Goal: Information Seeking & Learning: Learn about a topic

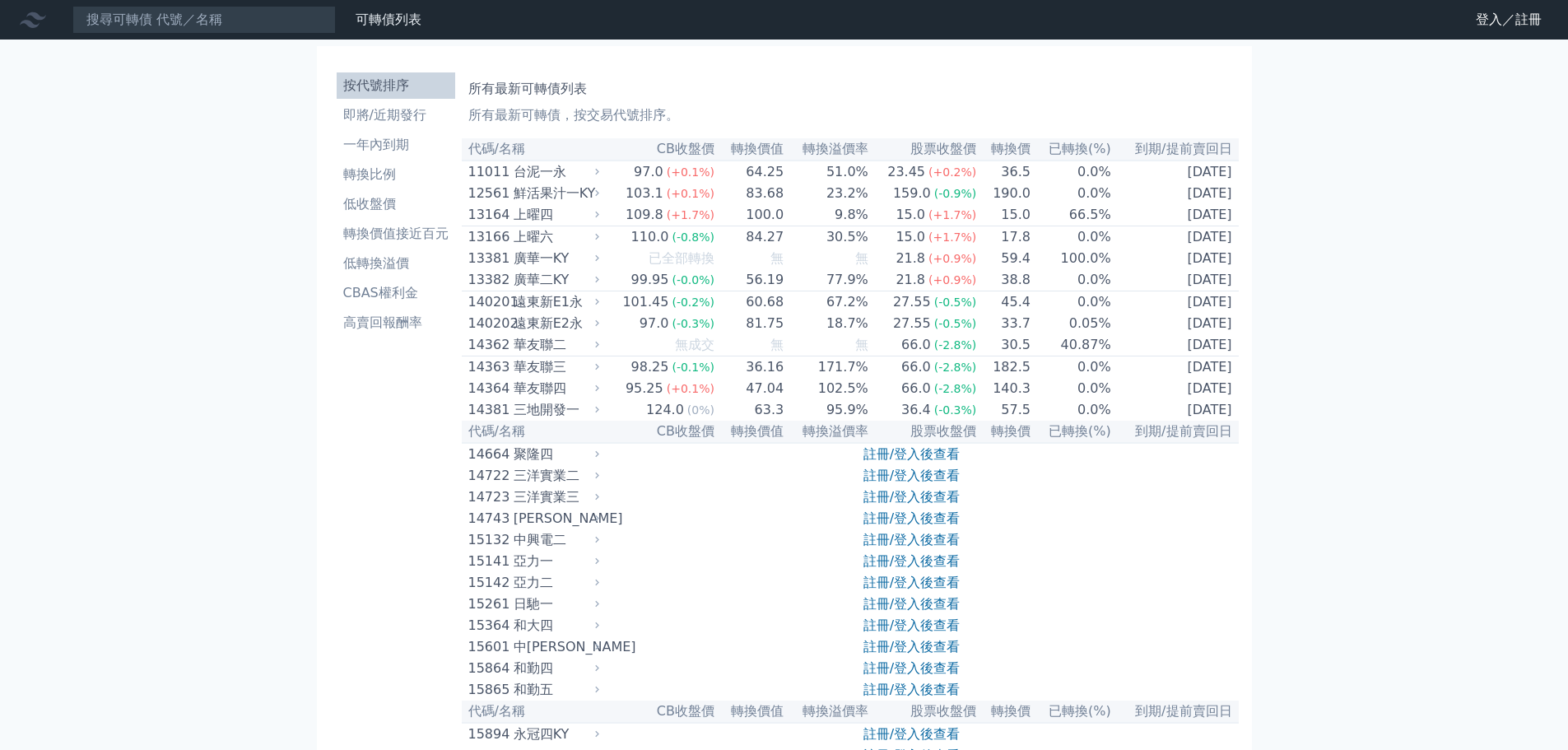
click at [436, 227] on li "轉換價值接近百元" at bounding box center [395, 234] width 119 height 19
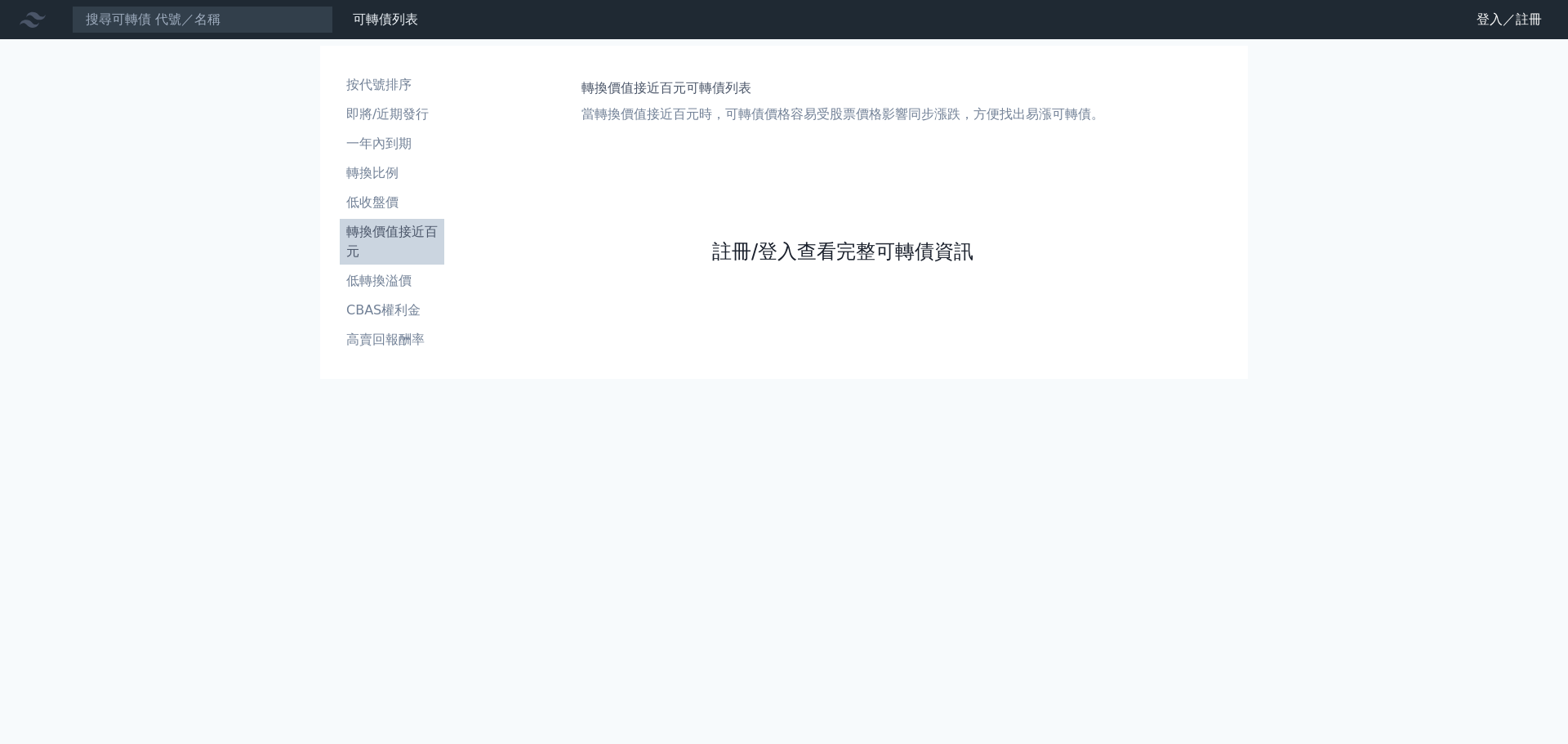
click at [836, 253] on link "註冊/登入查看完整可轉債資訊" at bounding box center [843, 251] width 262 height 26
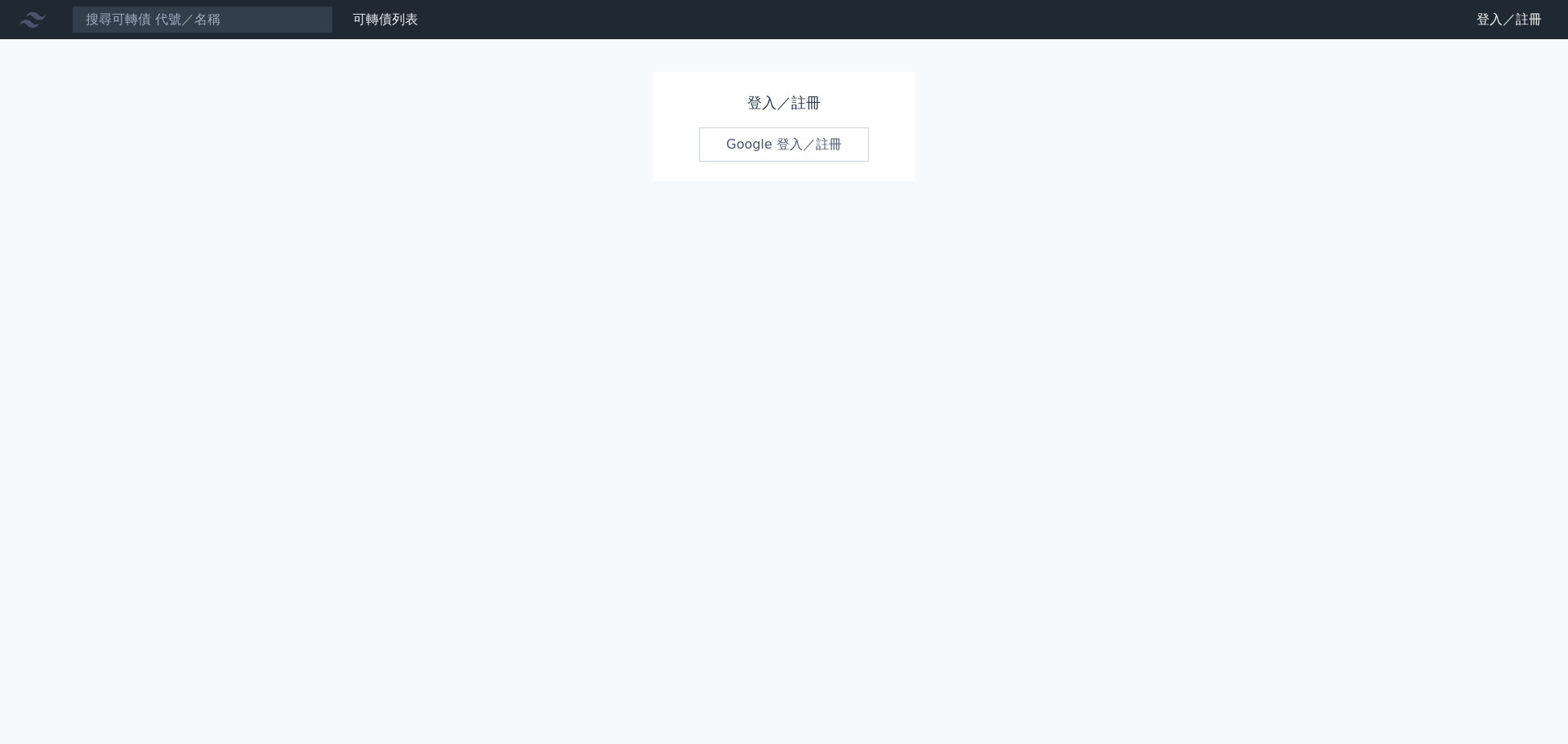
click at [777, 155] on link "Google 登入／註冊" at bounding box center [784, 145] width 170 height 35
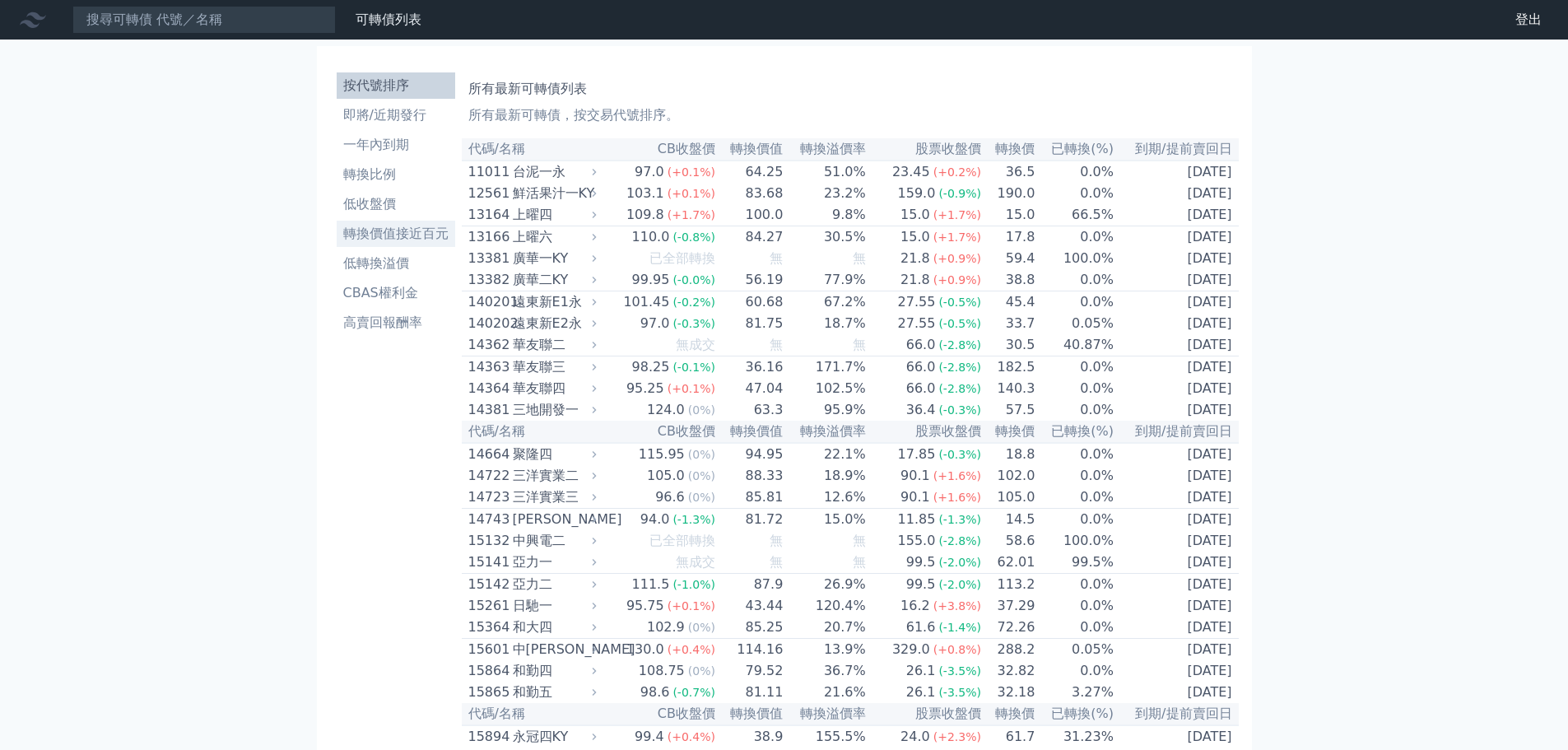
click at [419, 230] on li "轉換價值接近百元" at bounding box center [395, 234] width 119 height 19
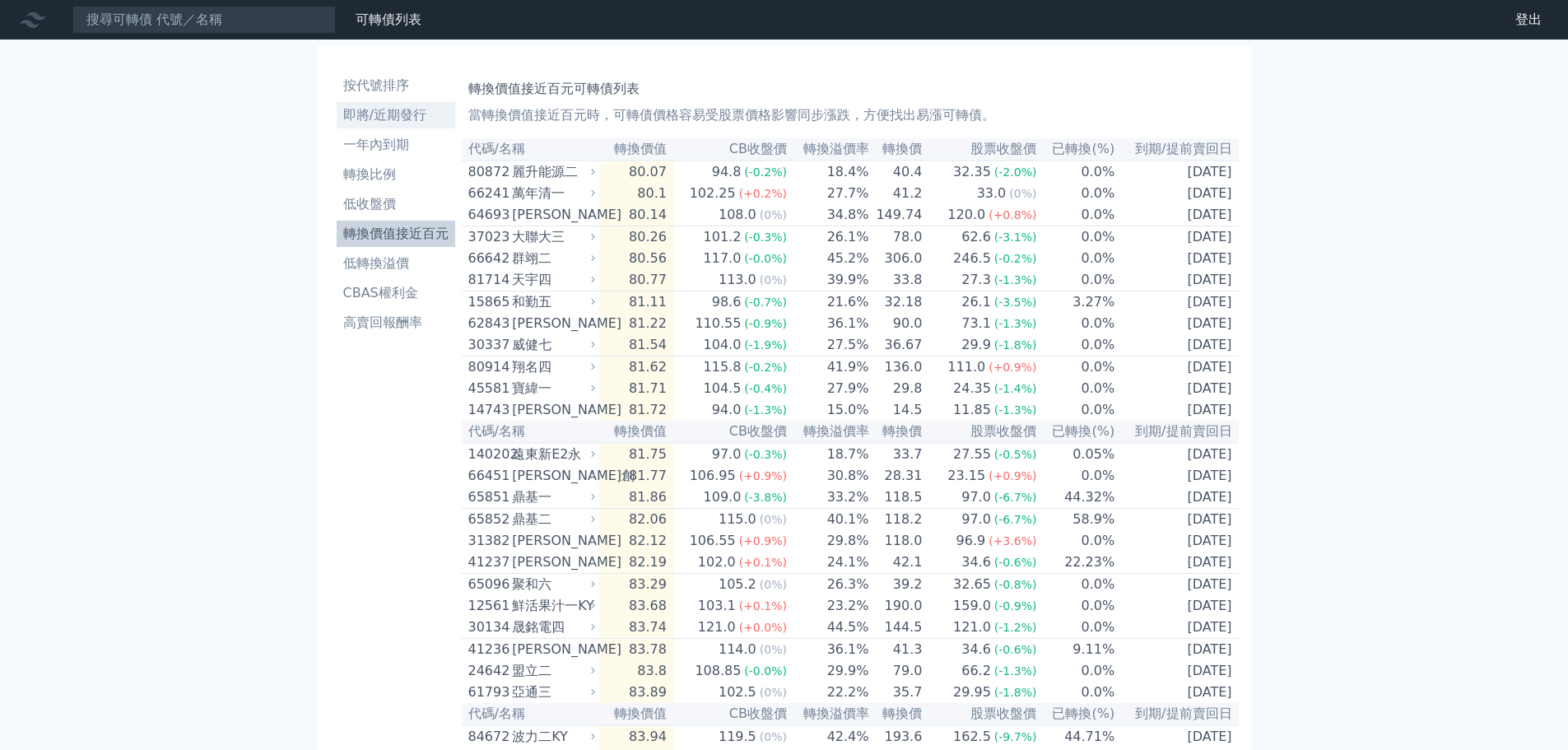
click at [413, 120] on li "即將/近期發行" at bounding box center [395, 115] width 119 height 19
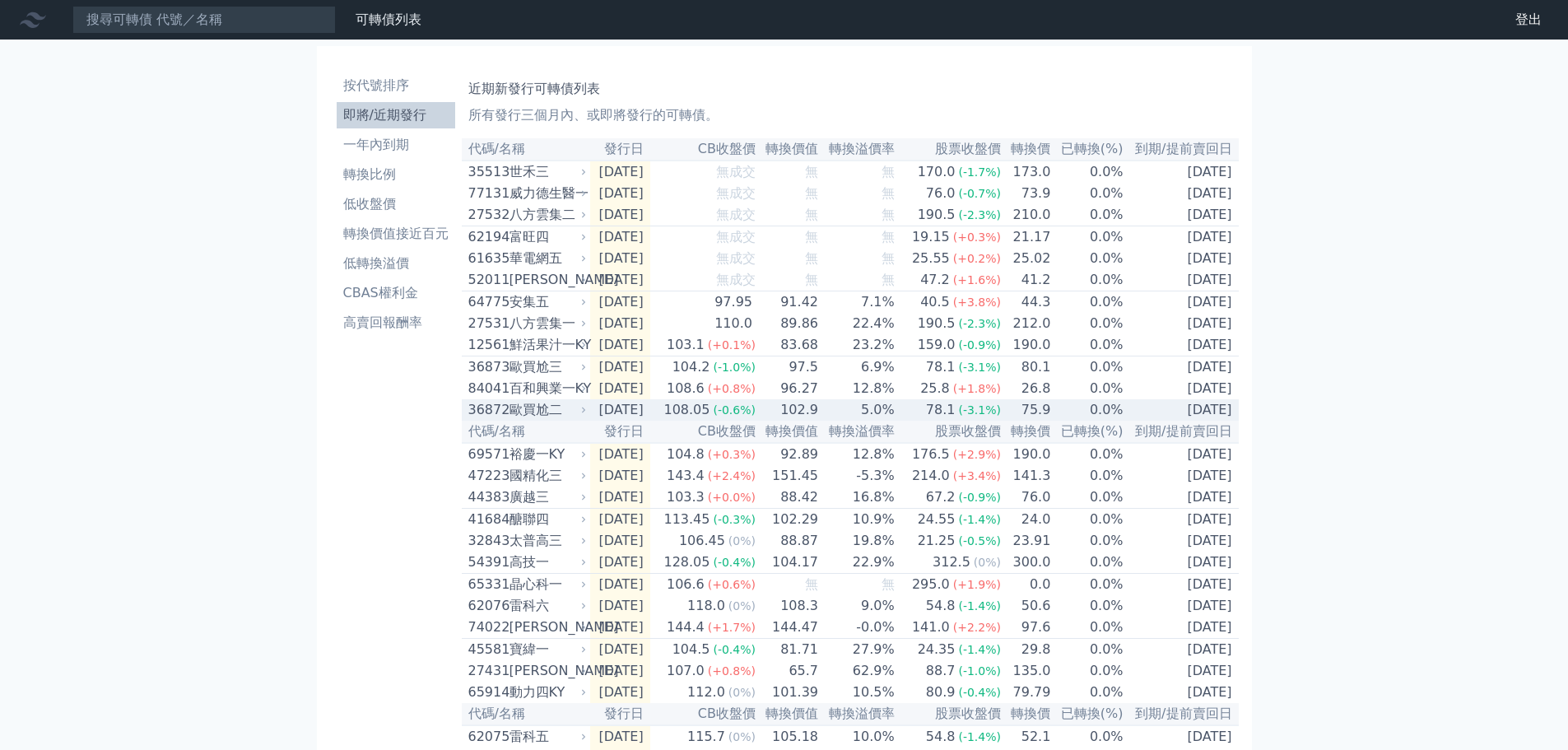
click at [755, 417] on span "(-0.6%)" at bounding box center [734, 410] width 43 height 14
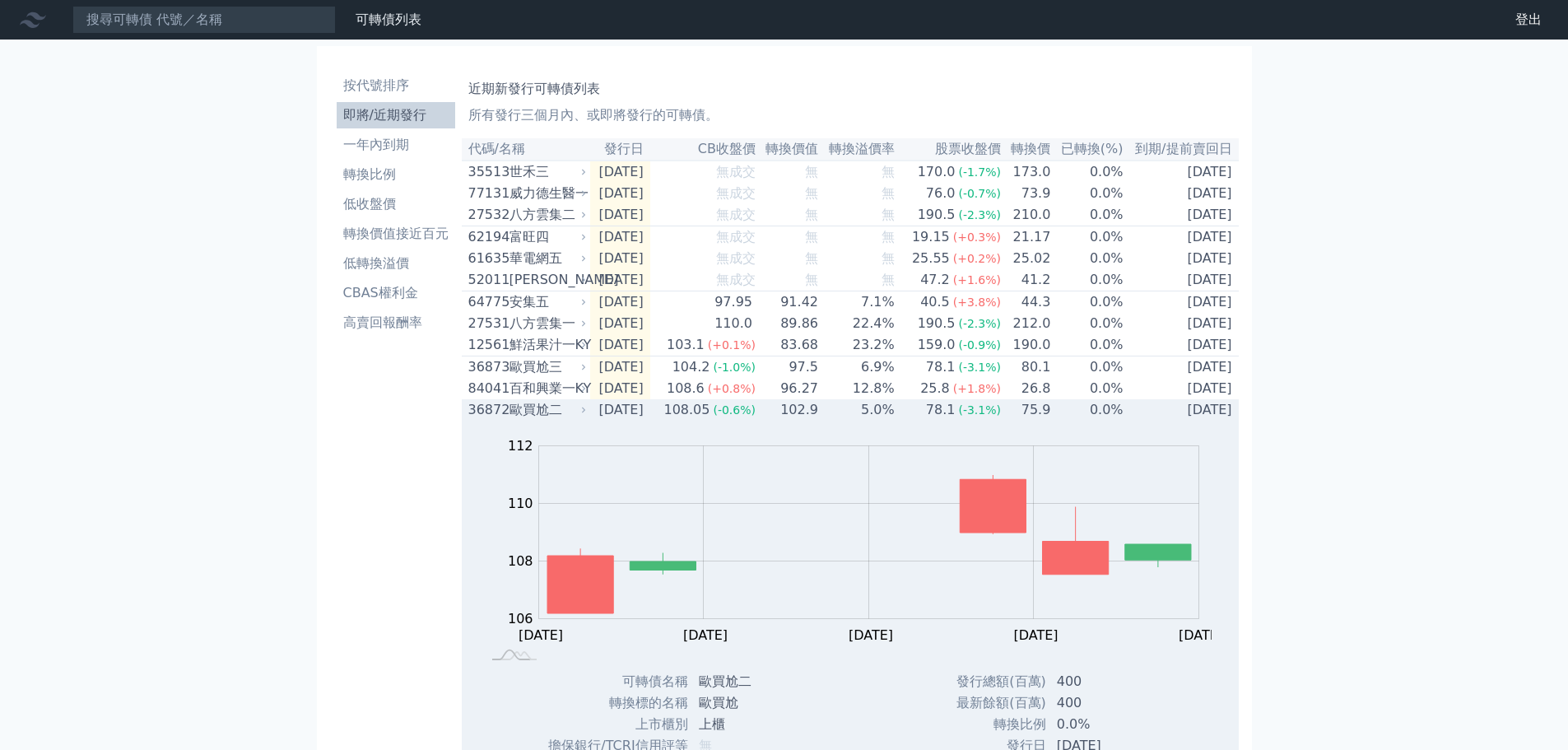
click at [755, 417] on span "(-0.6%)" at bounding box center [734, 410] width 43 height 14
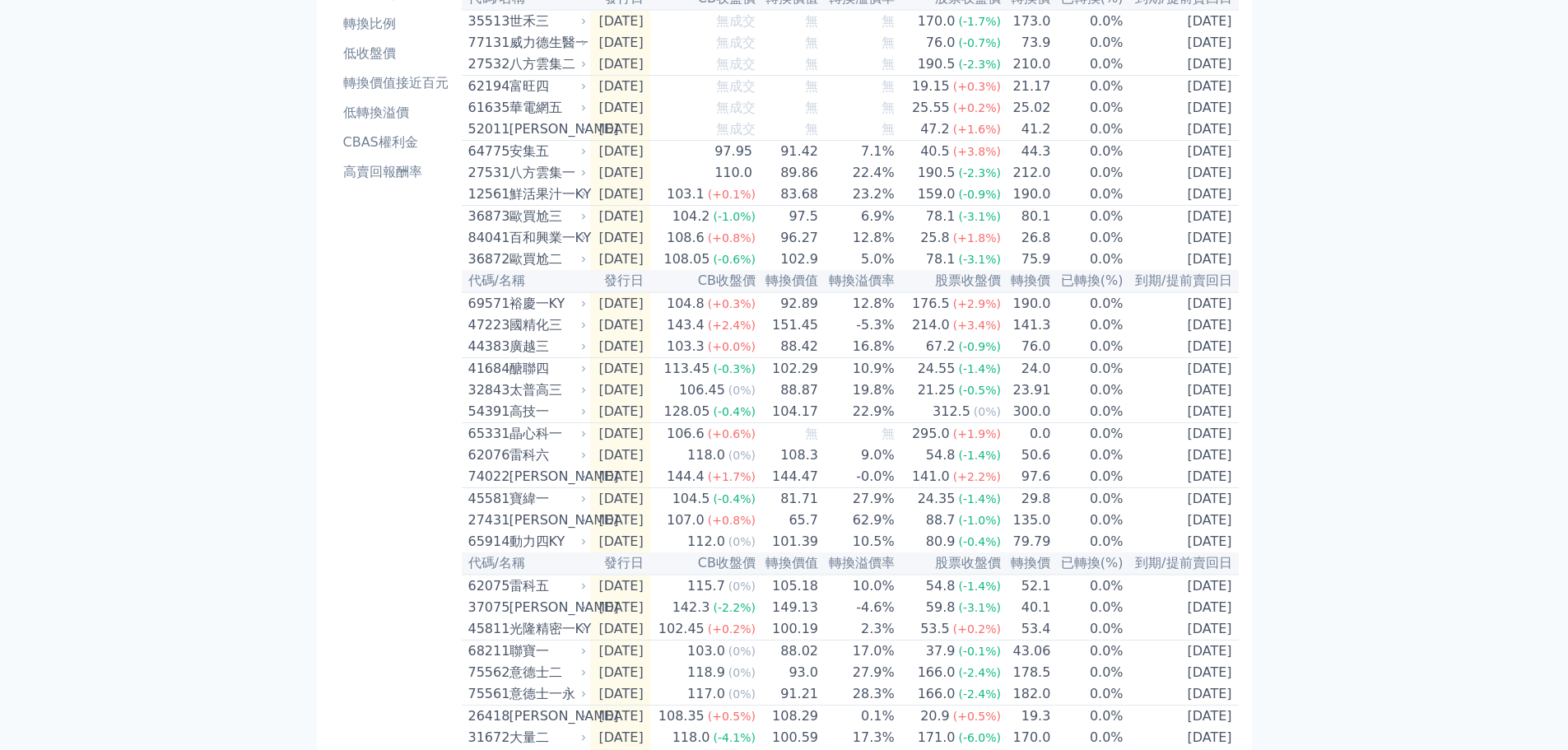
scroll to position [164, 0]
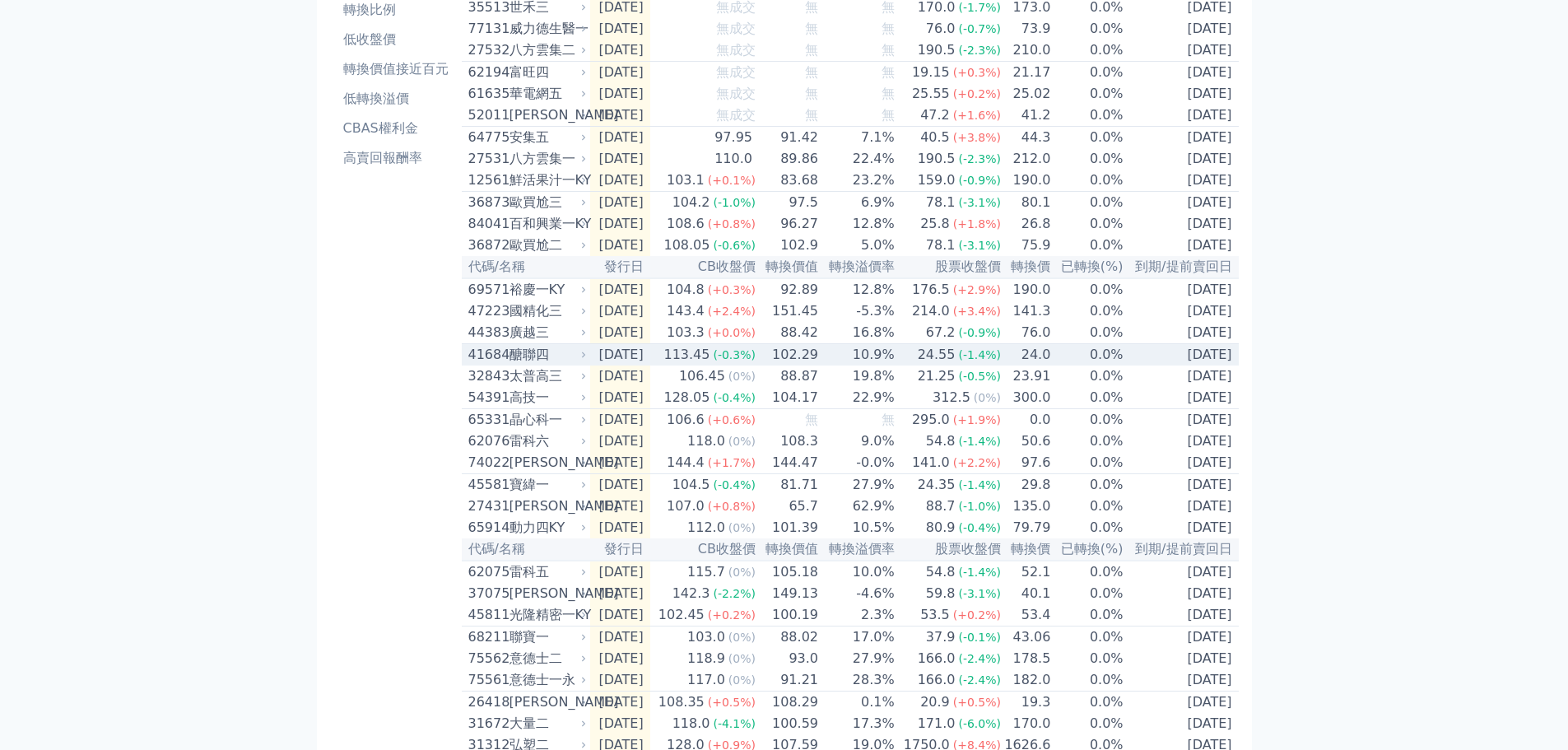
click at [755, 361] on span "(-0.3%)" at bounding box center [734, 355] width 43 height 14
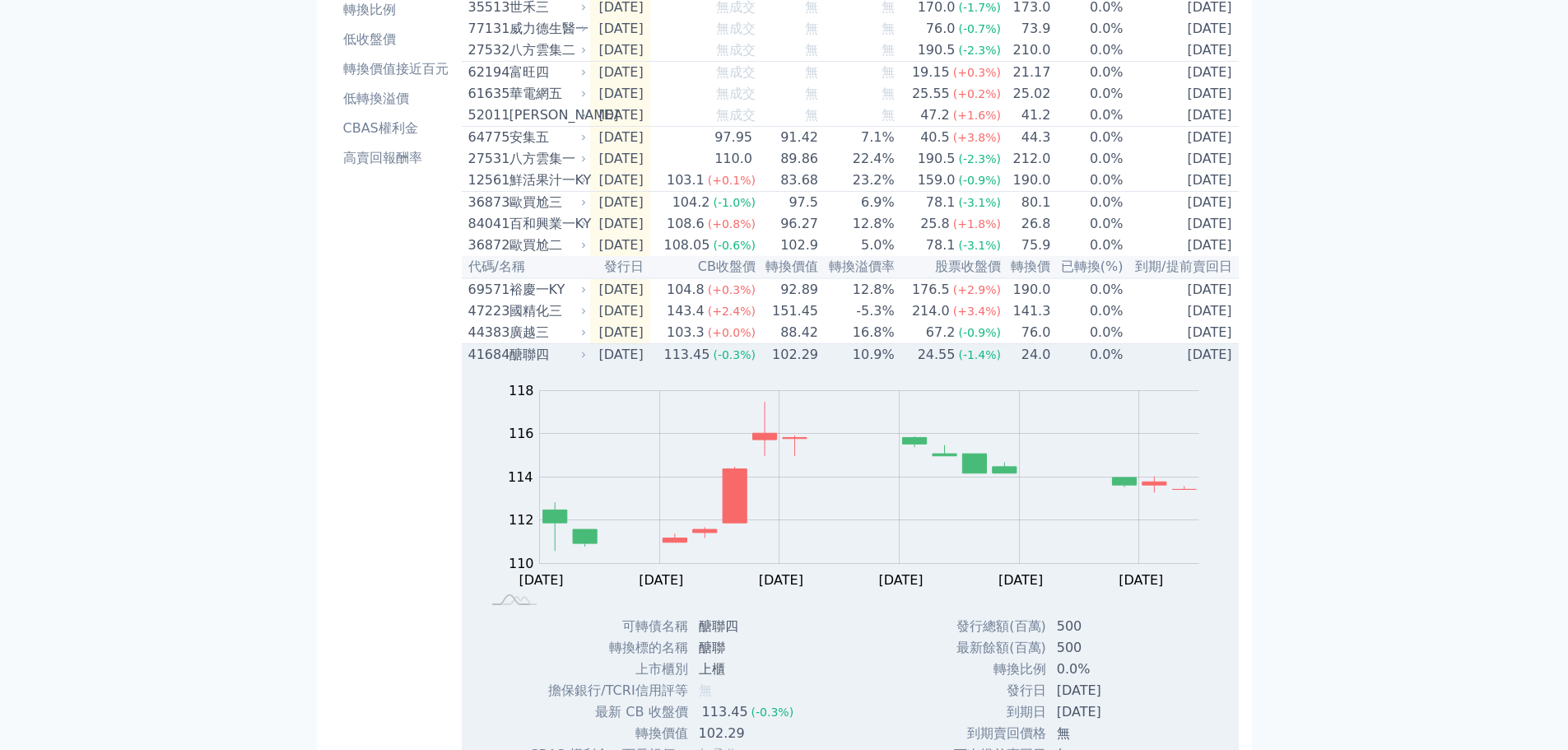
click at [775, 366] on td "102.29" at bounding box center [787, 355] width 63 height 22
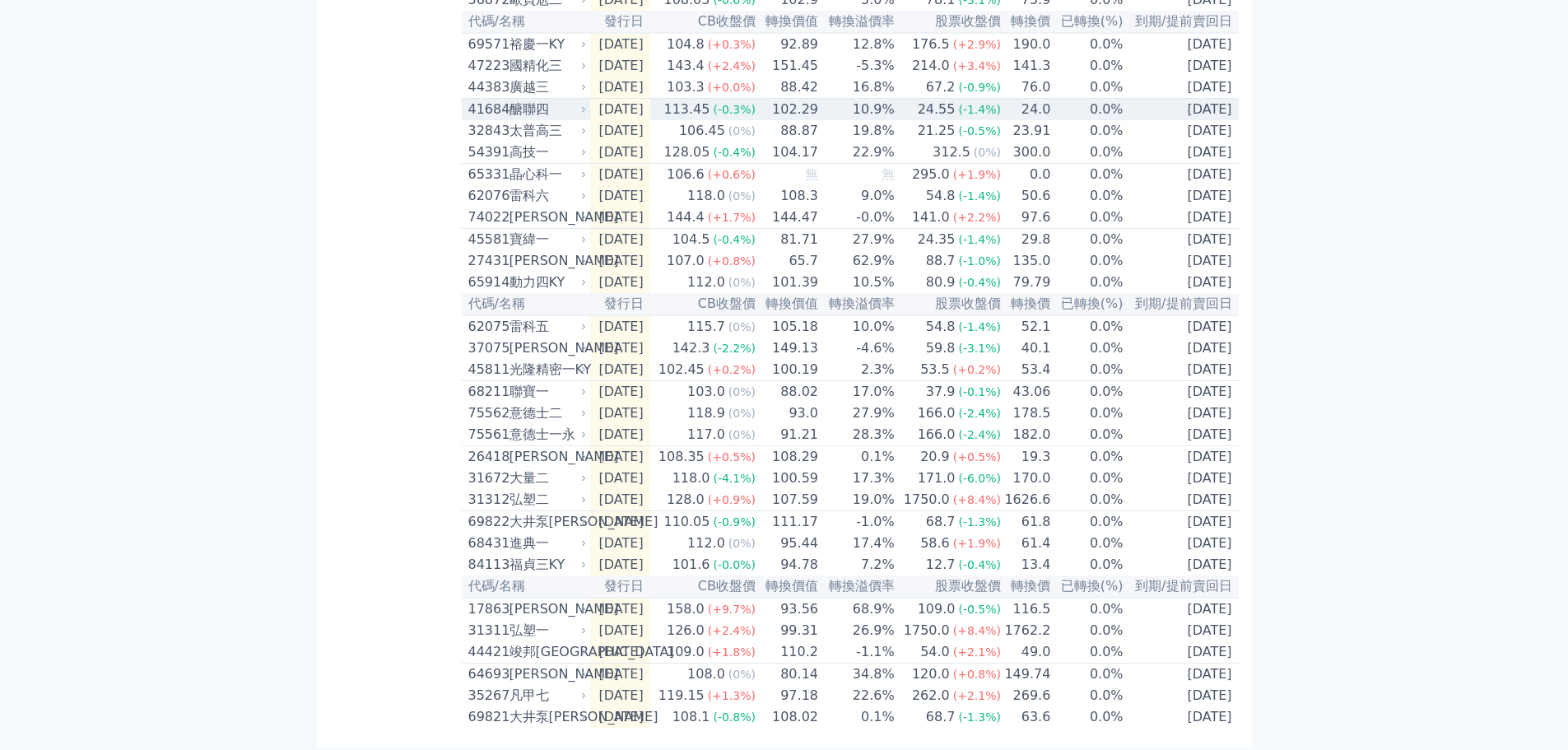
scroll to position [412, 0]
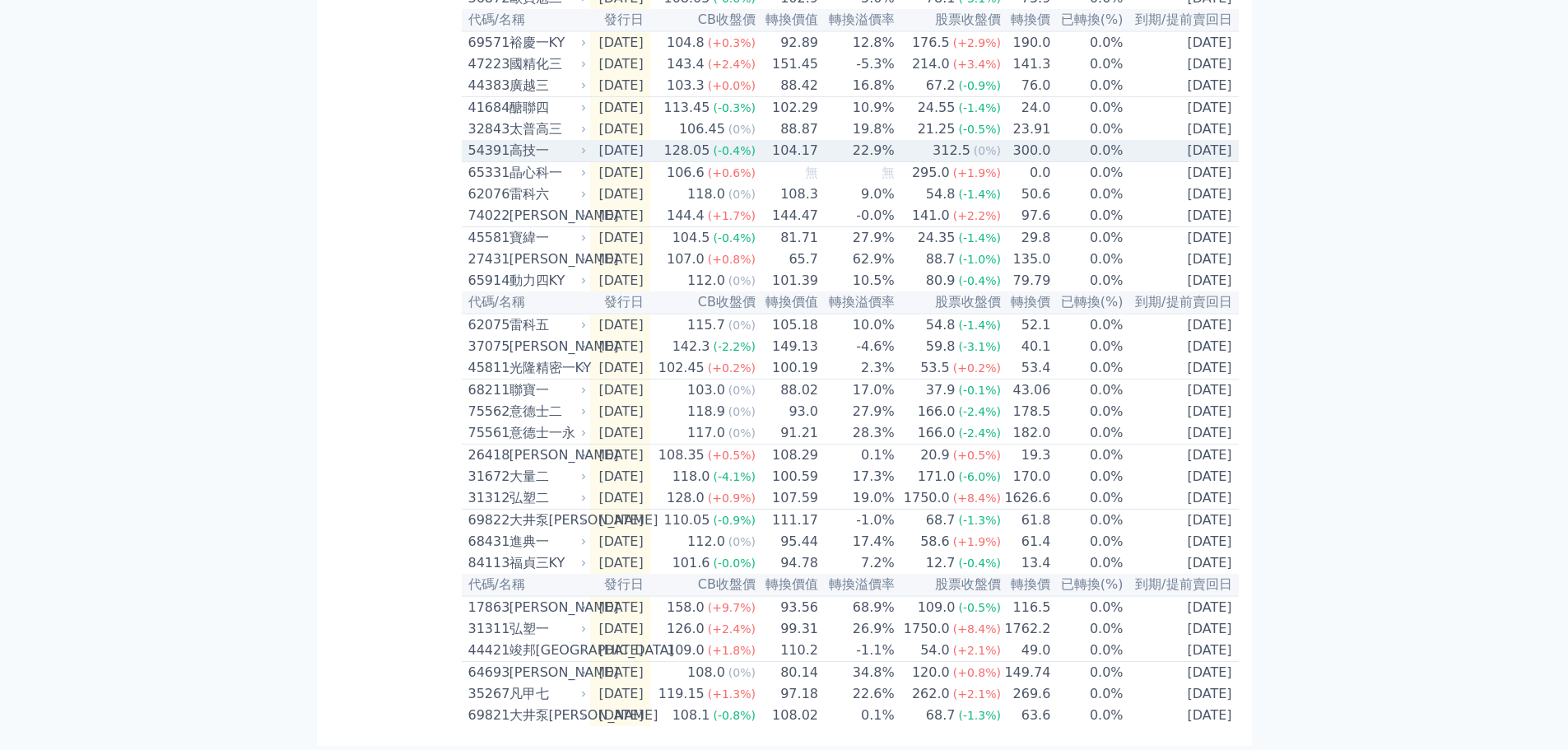
click at [713, 160] on div "128.05" at bounding box center [686, 151] width 53 height 19
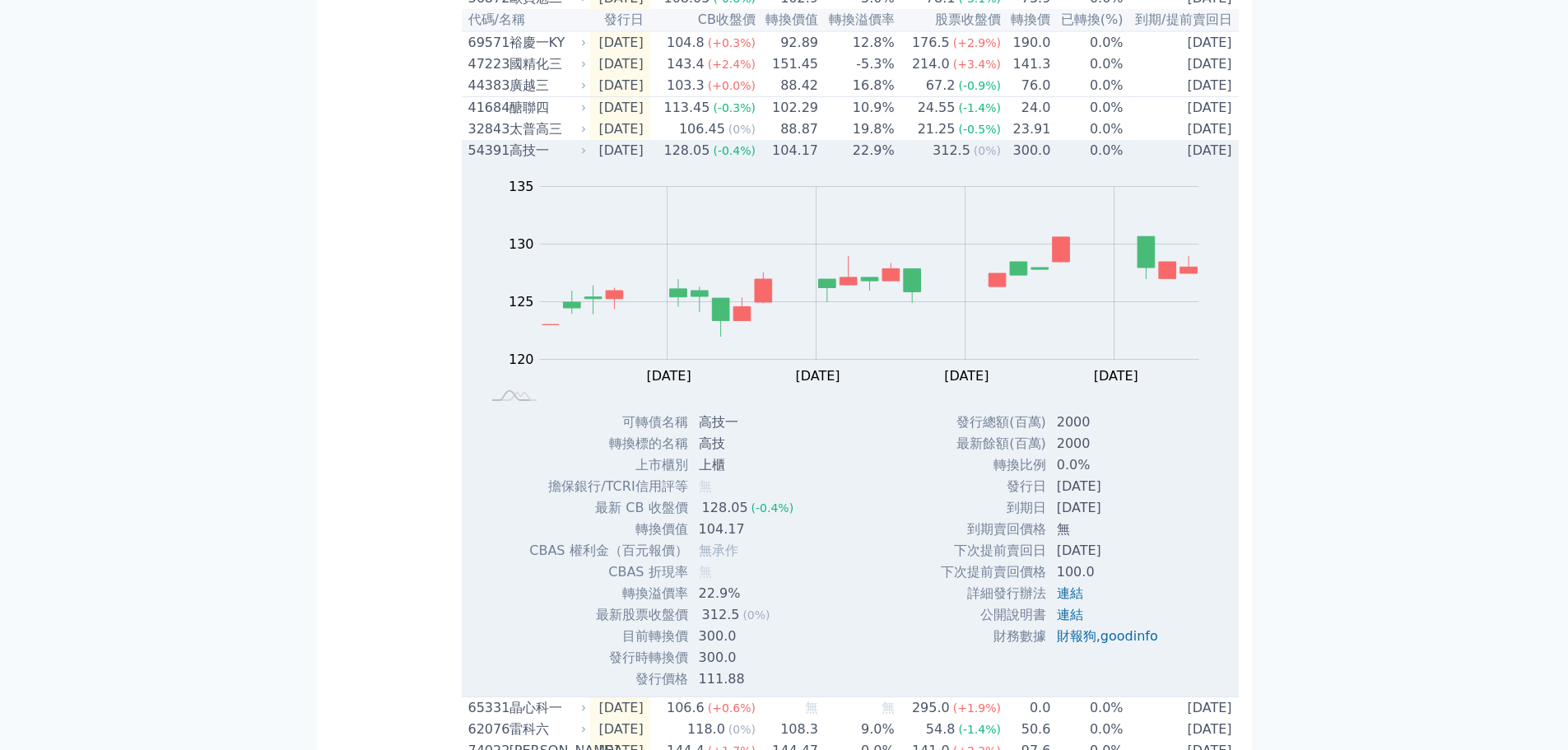
click at [739, 160] on div "(-0.4%)" at bounding box center [734, 151] width 43 height 19
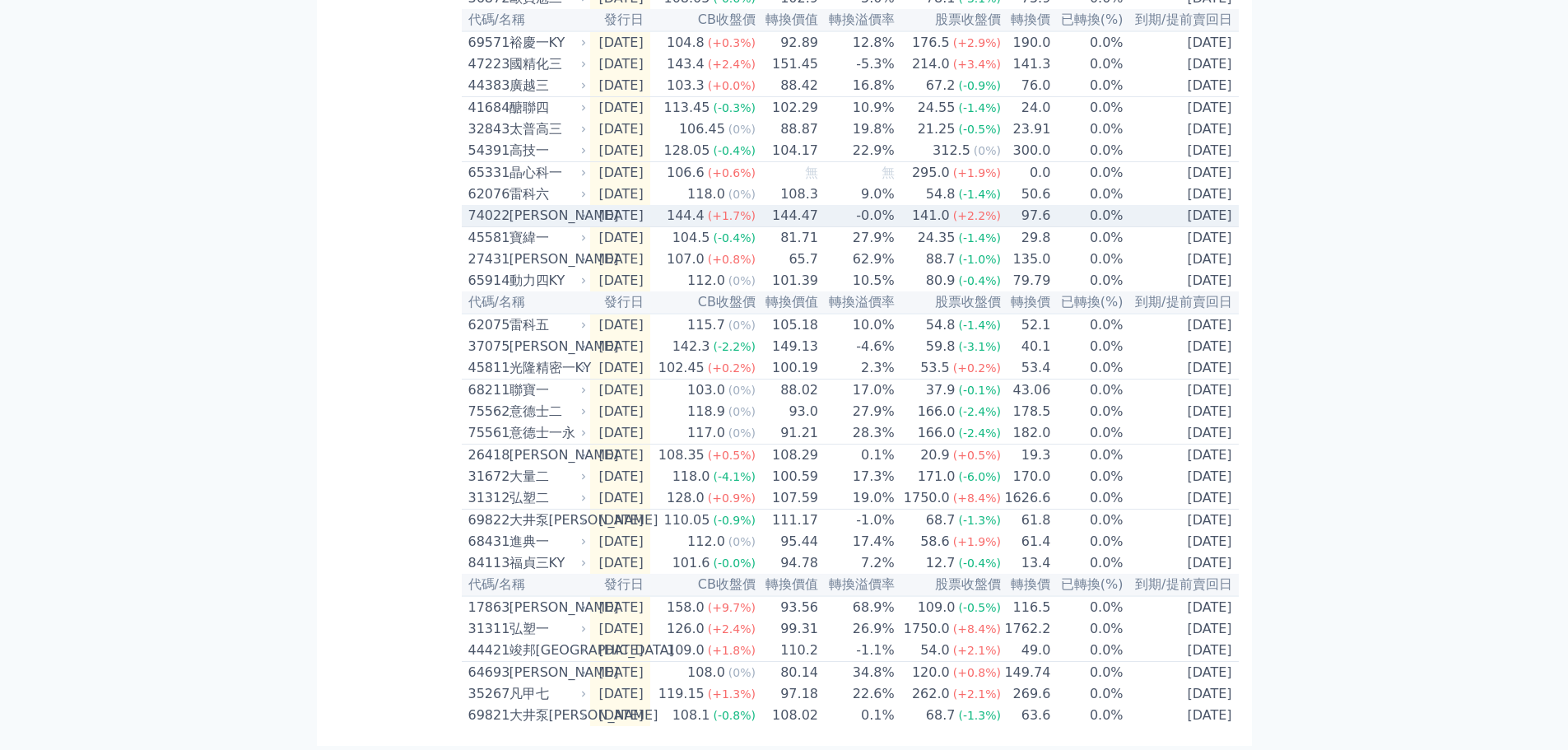
scroll to position [490, 0]
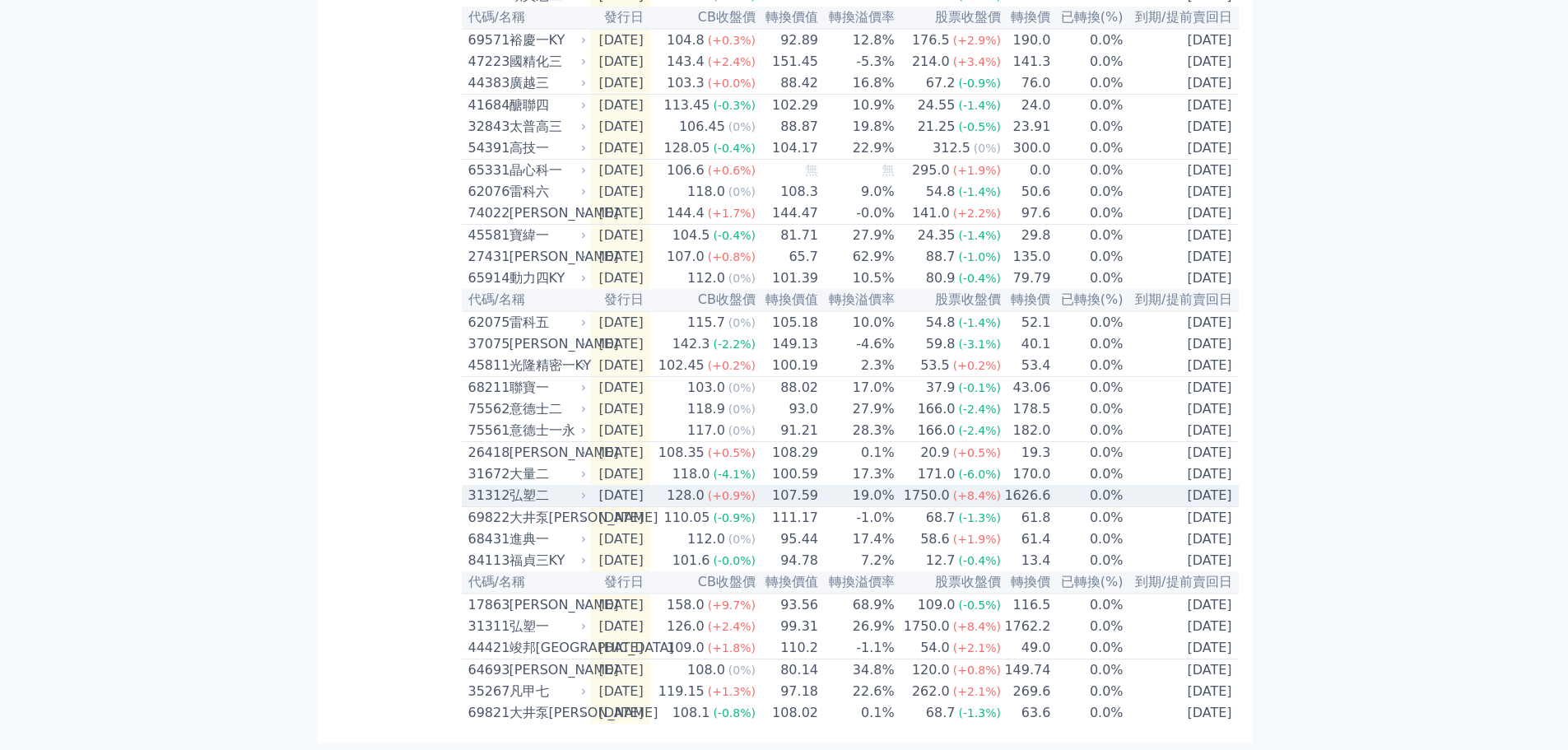
click at [650, 487] on td "2025-08-05" at bounding box center [620, 496] width 60 height 22
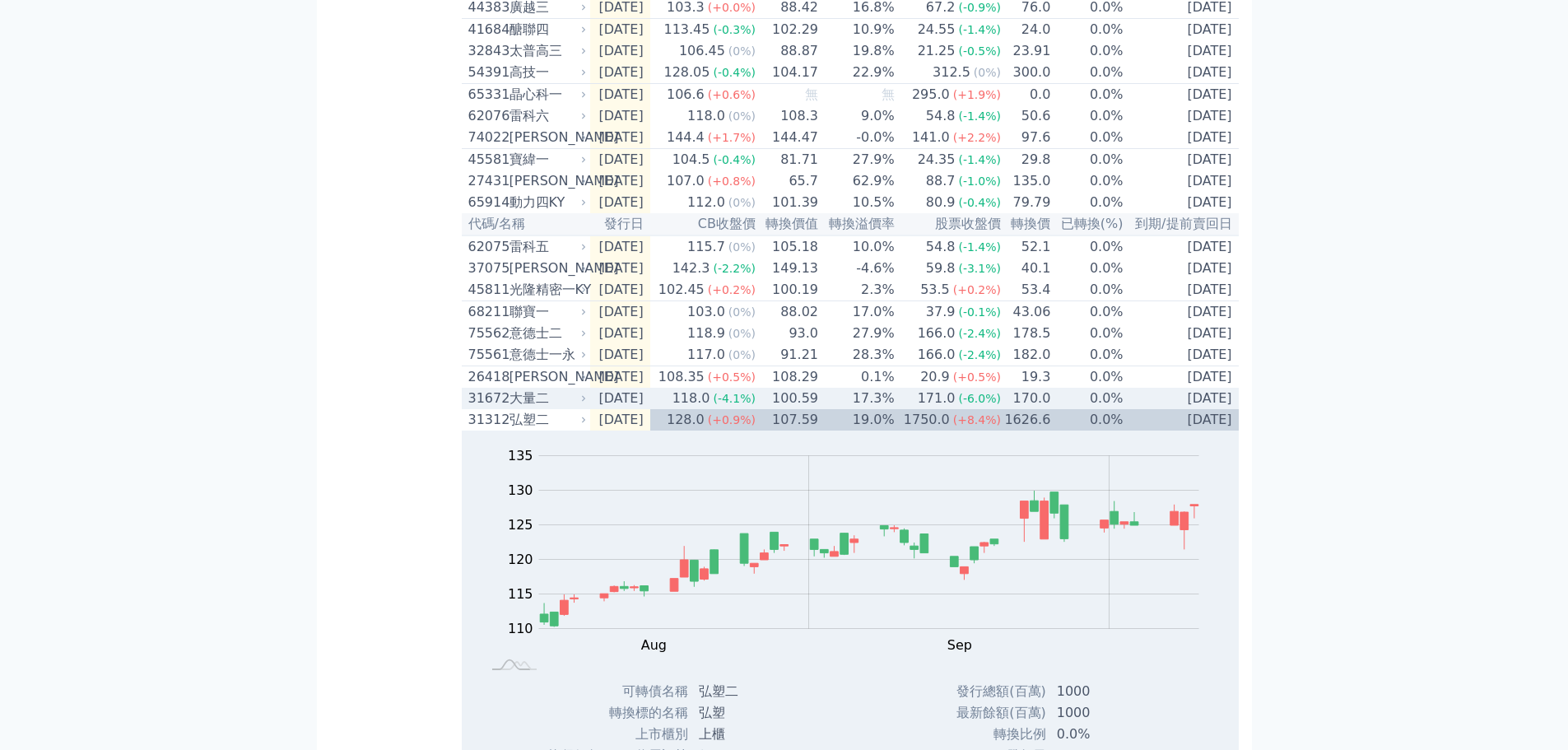
click at [713, 408] on div "118.0" at bounding box center [691, 398] width 44 height 19
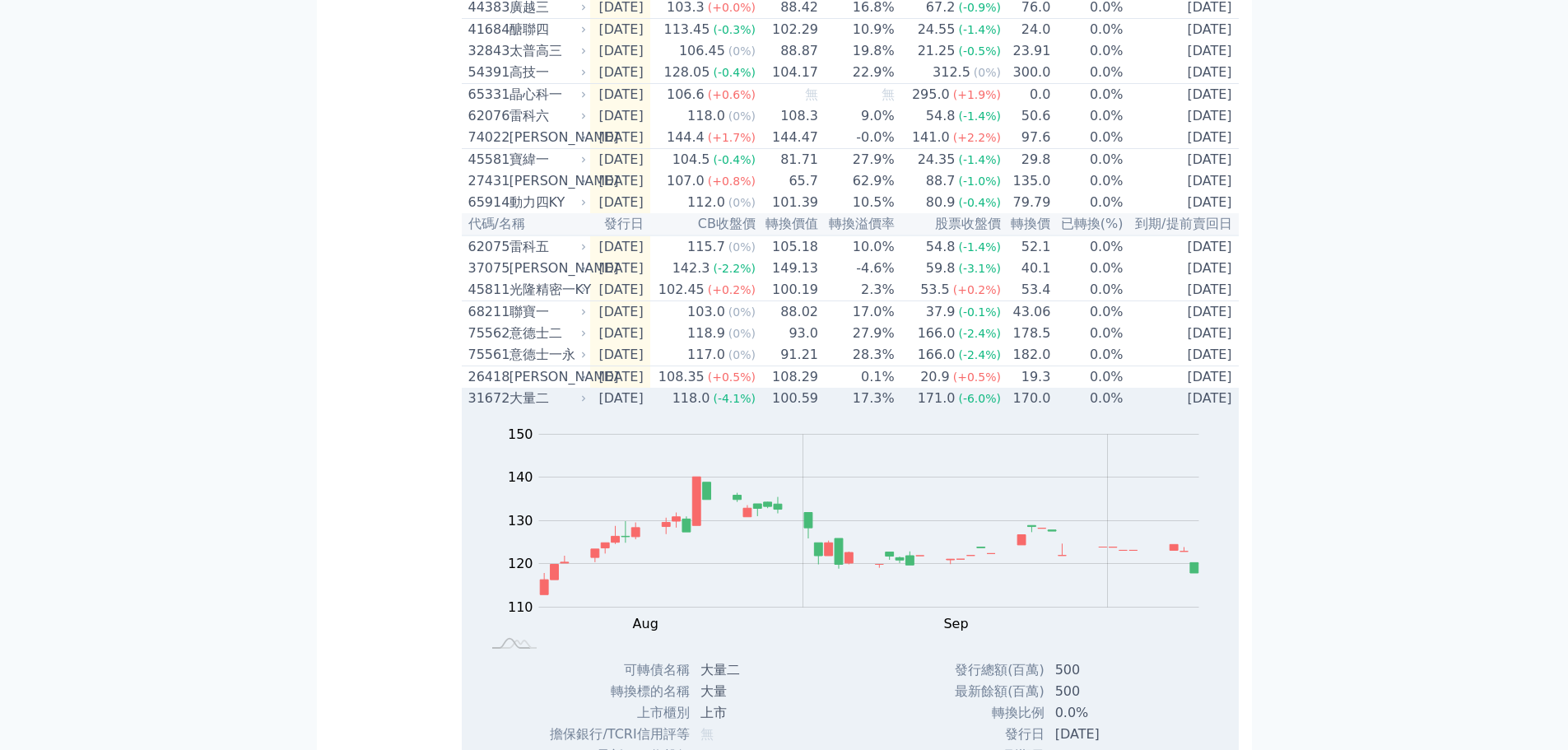
click at [713, 408] on div "118.0" at bounding box center [691, 398] width 44 height 19
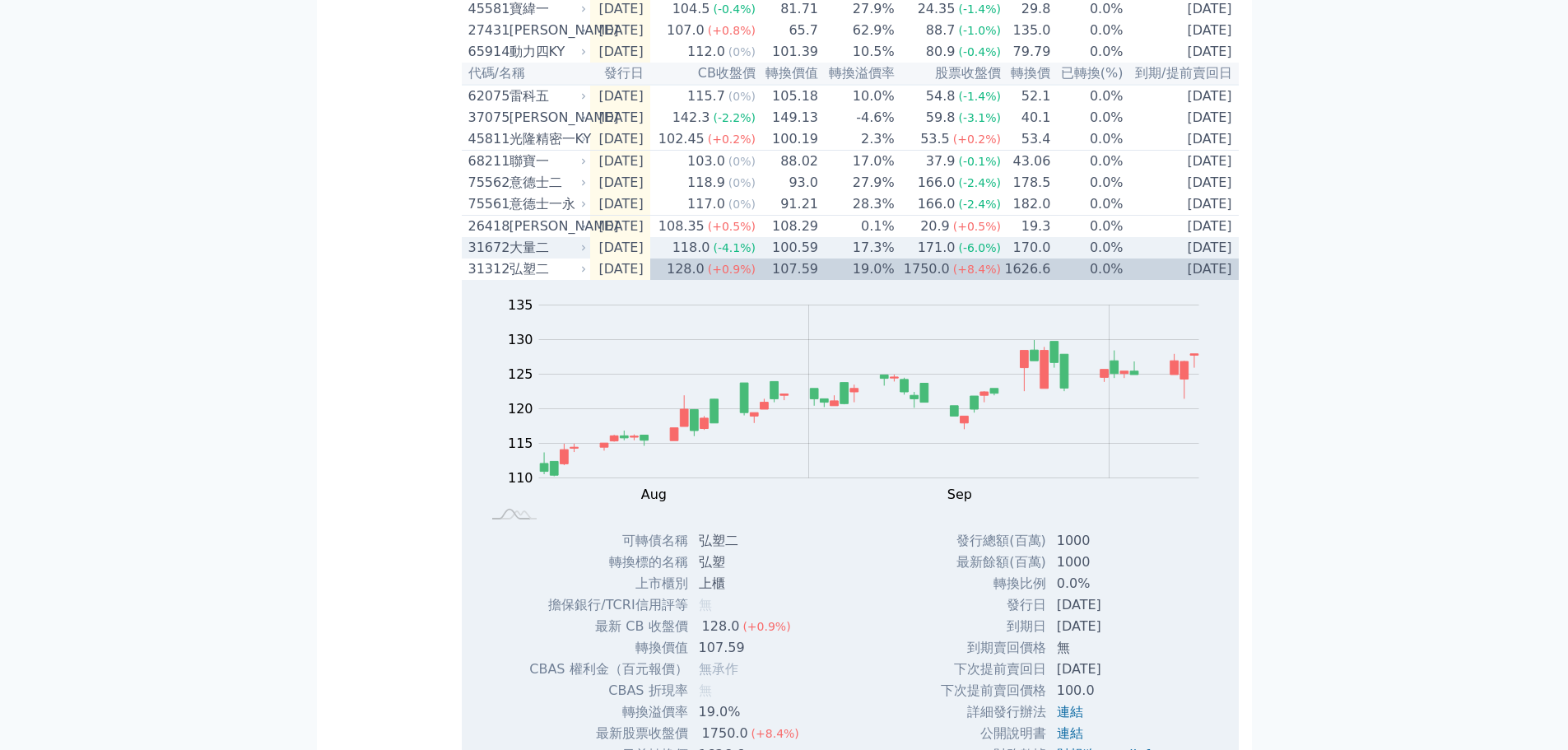
scroll to position [654, 0]
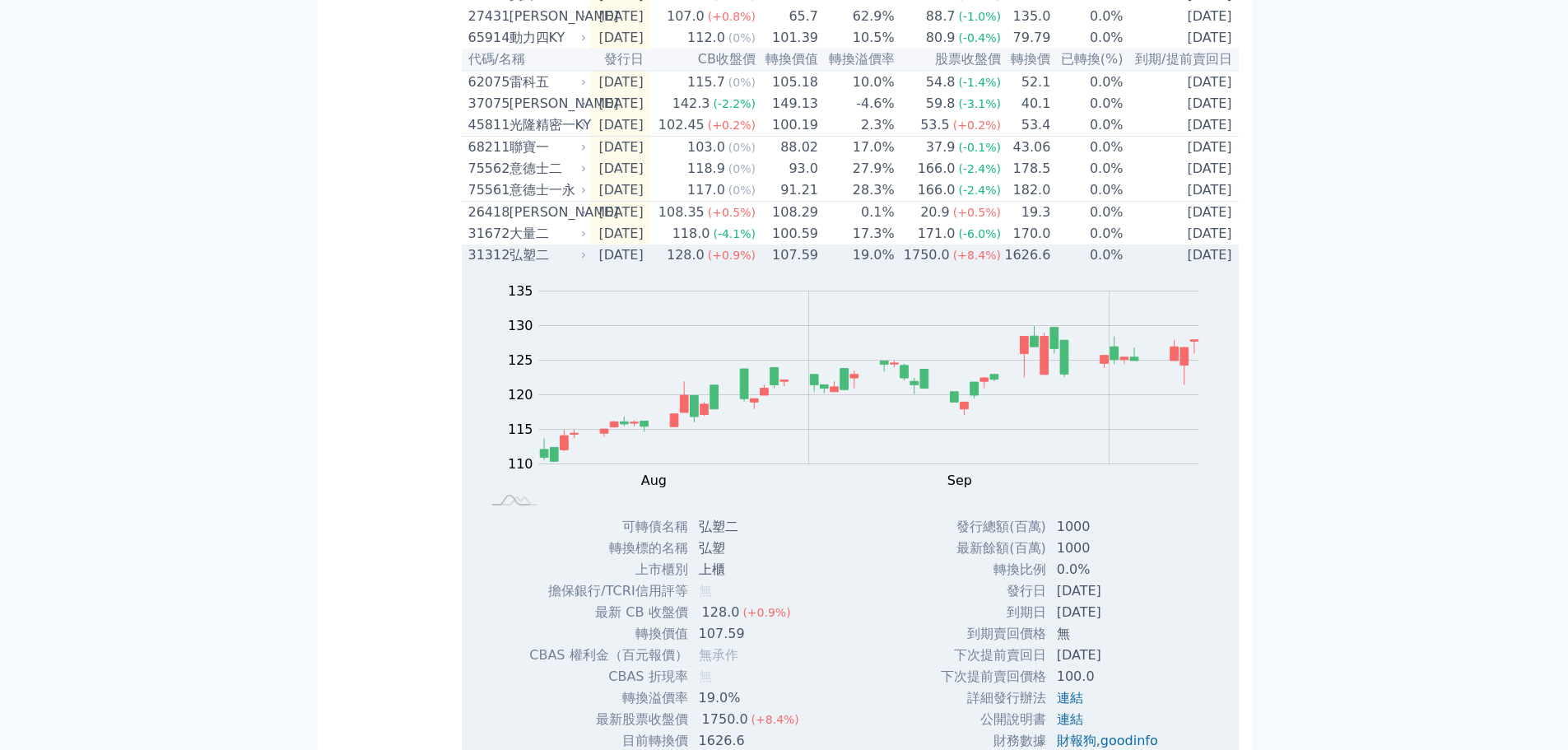
click at [624, 266] on td "2025-08-05" at bounding box center [620, 255] width 60 height 21
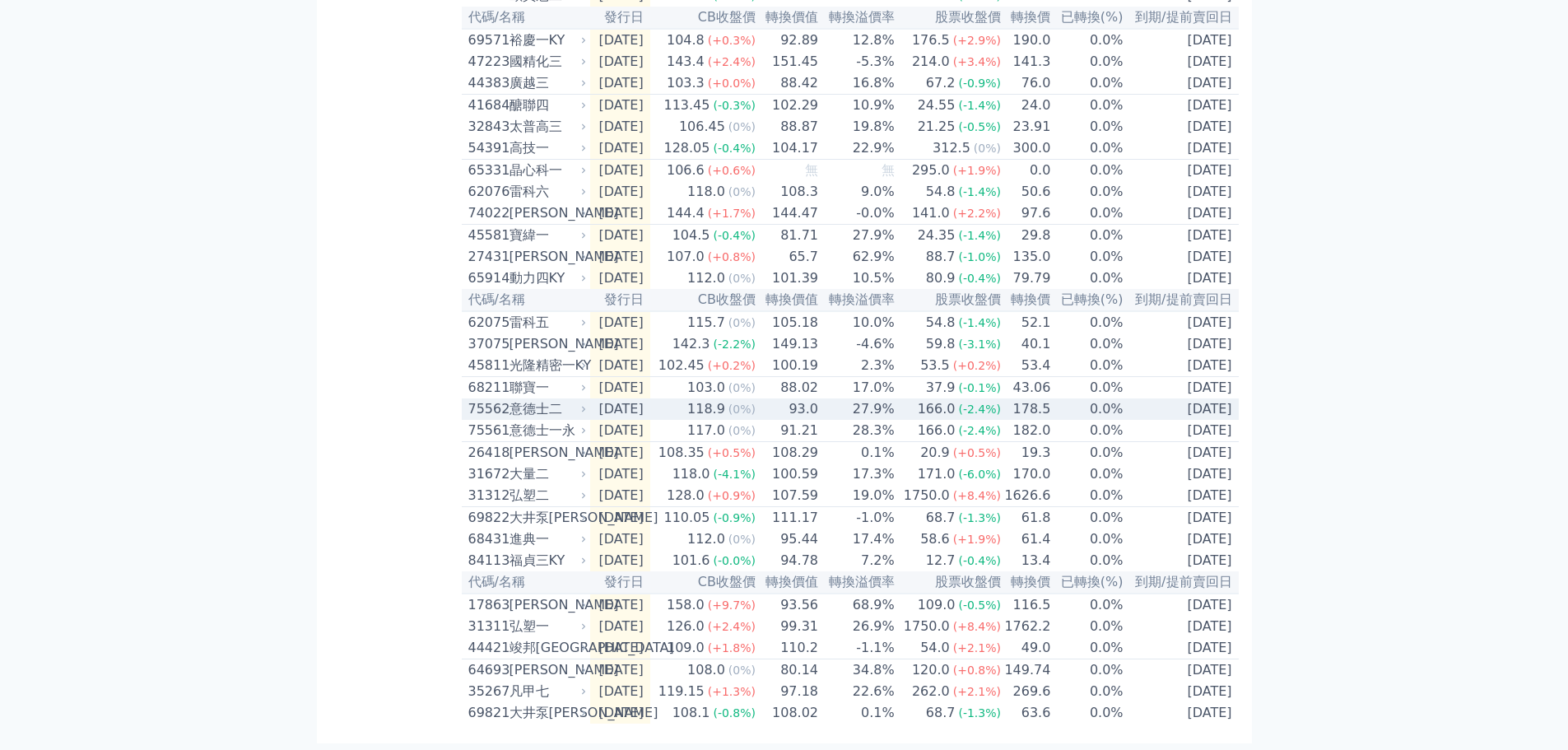
scroll to position [490, 0]
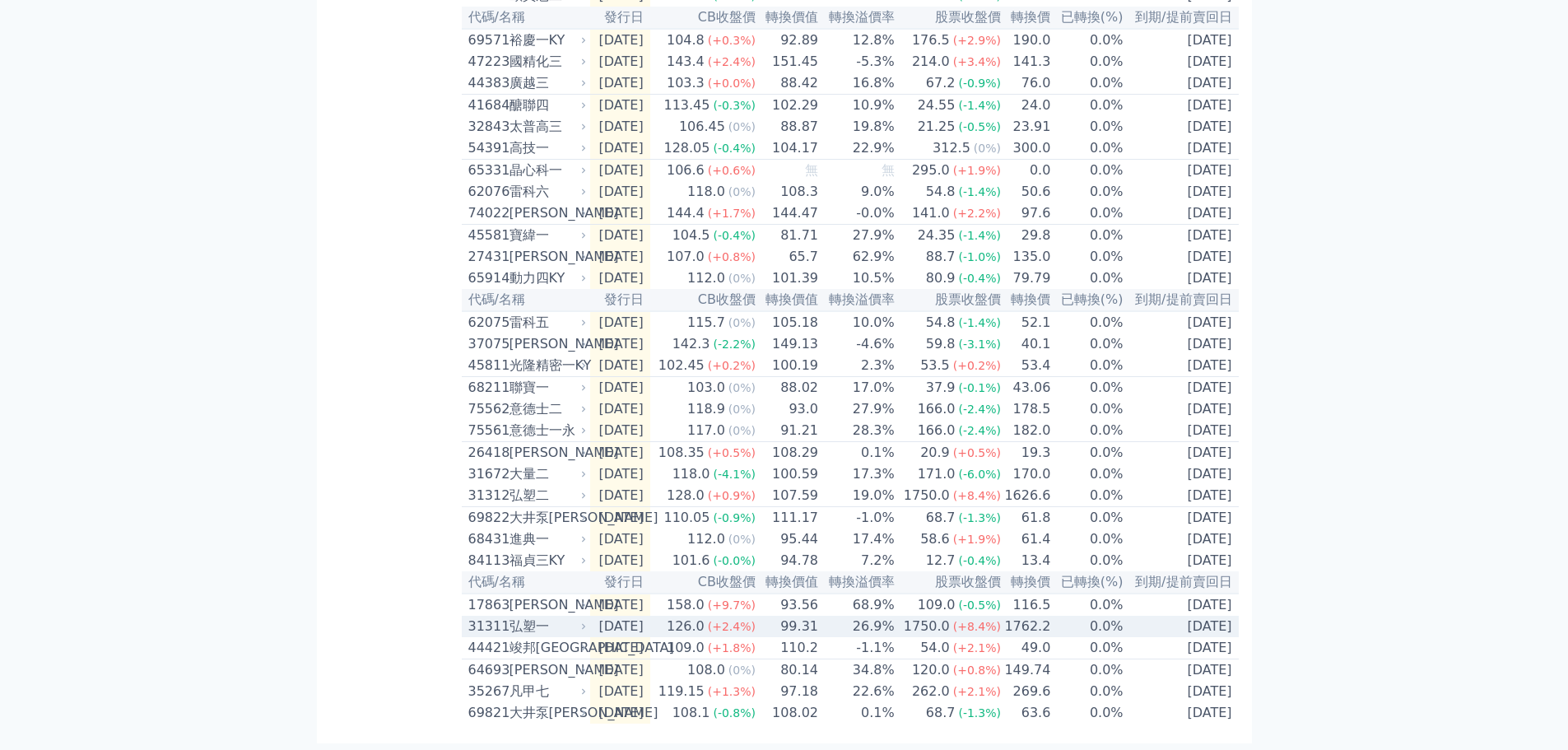
click at [682, 616] on td "126.0 (+2.4%)" at bounding box center [703, 626] width 106 height 21
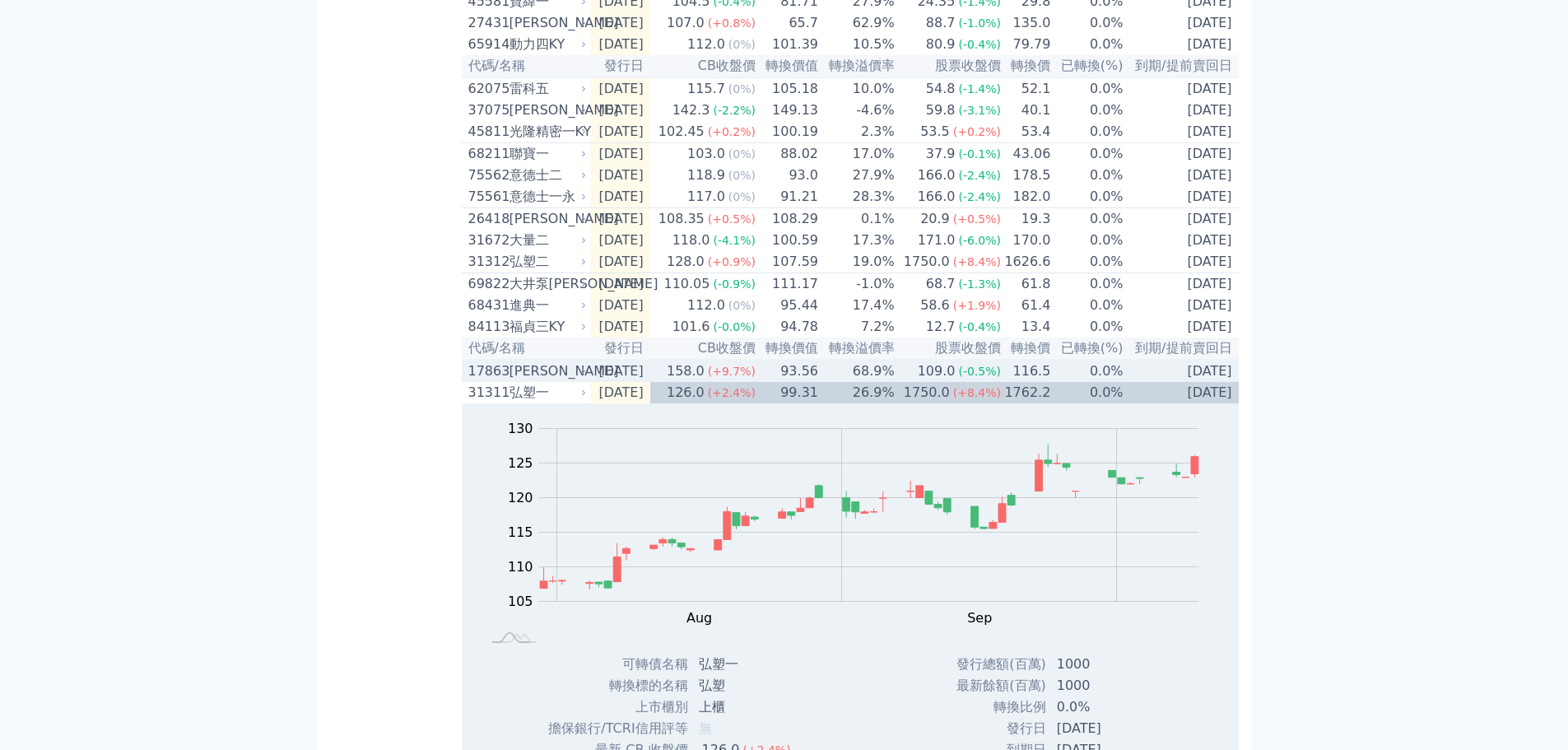
scroll to position [984, 0]
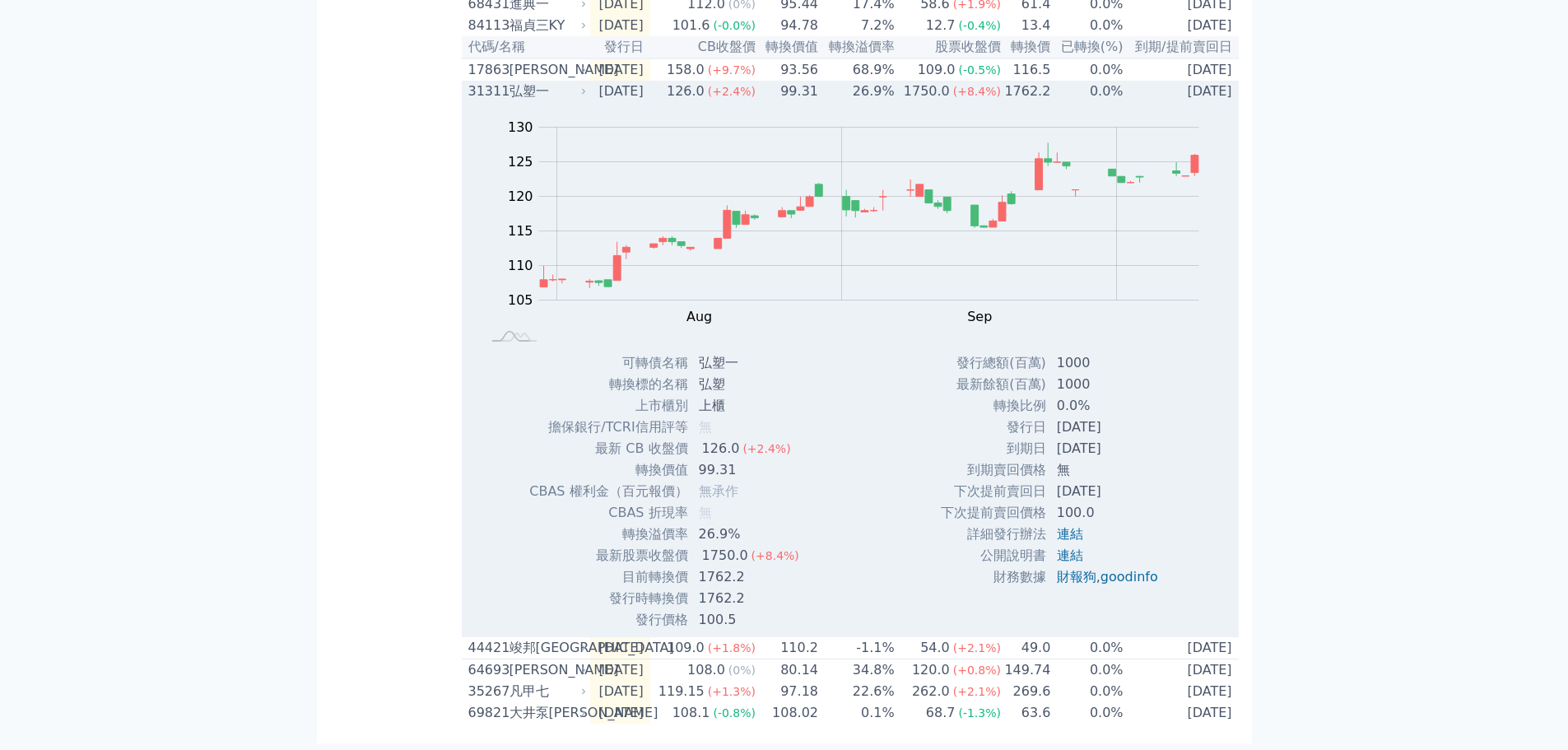
click at [588, 97] on icon at bounding box center [584, 91] width 10 height 10
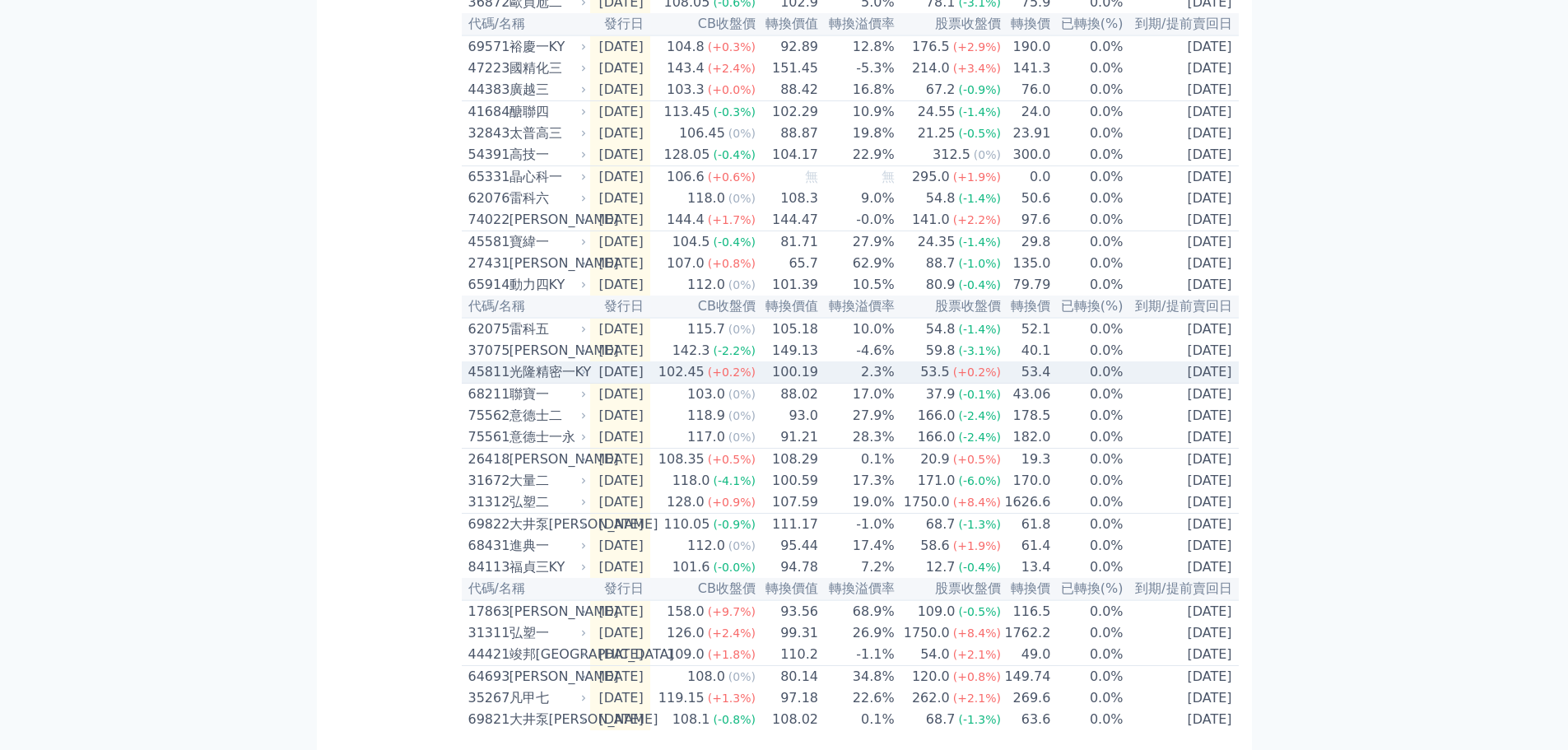
scroll to position [490, 0]
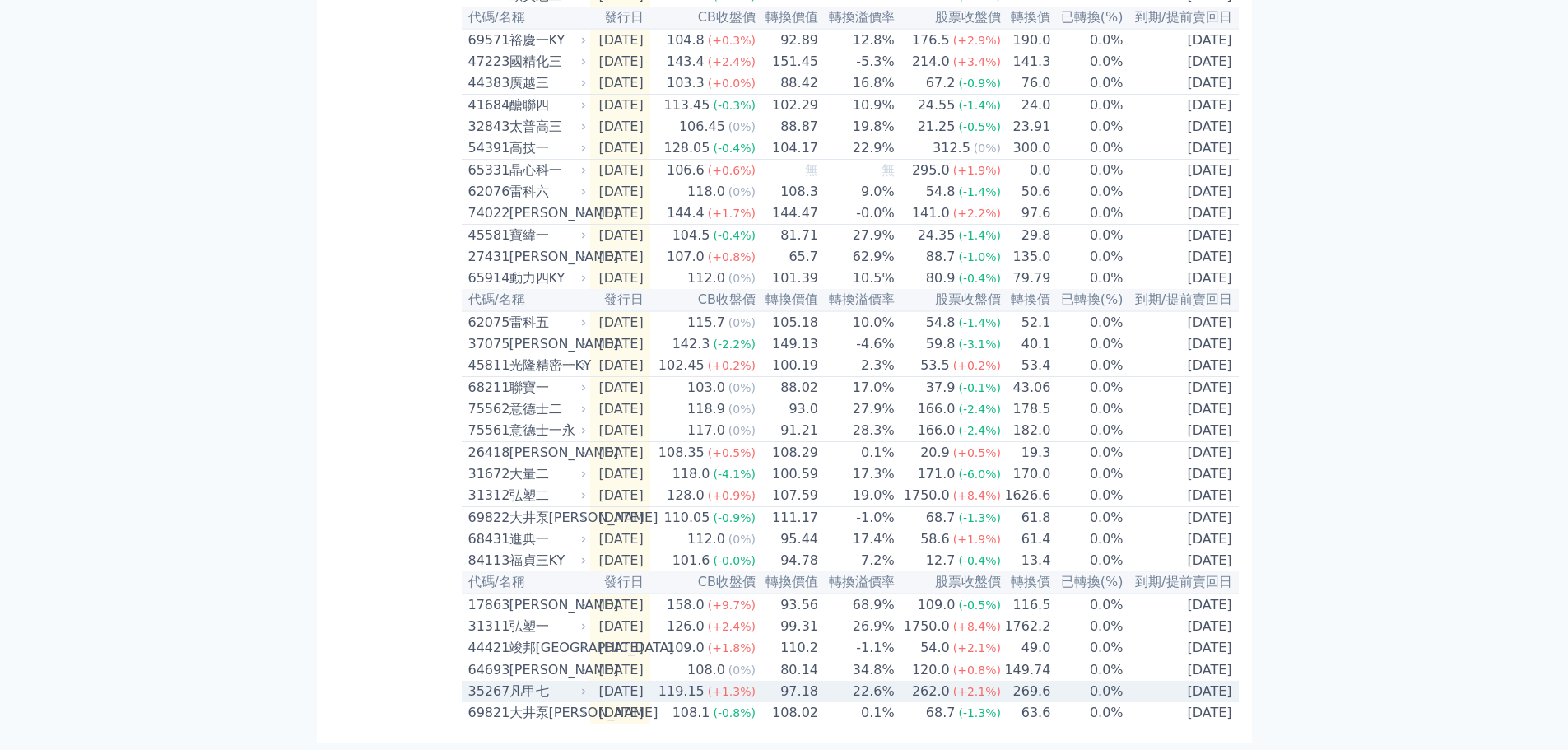
click at [618, 684] on td "2025-07-24" at bounding box center [620, 691] width 60 height 21
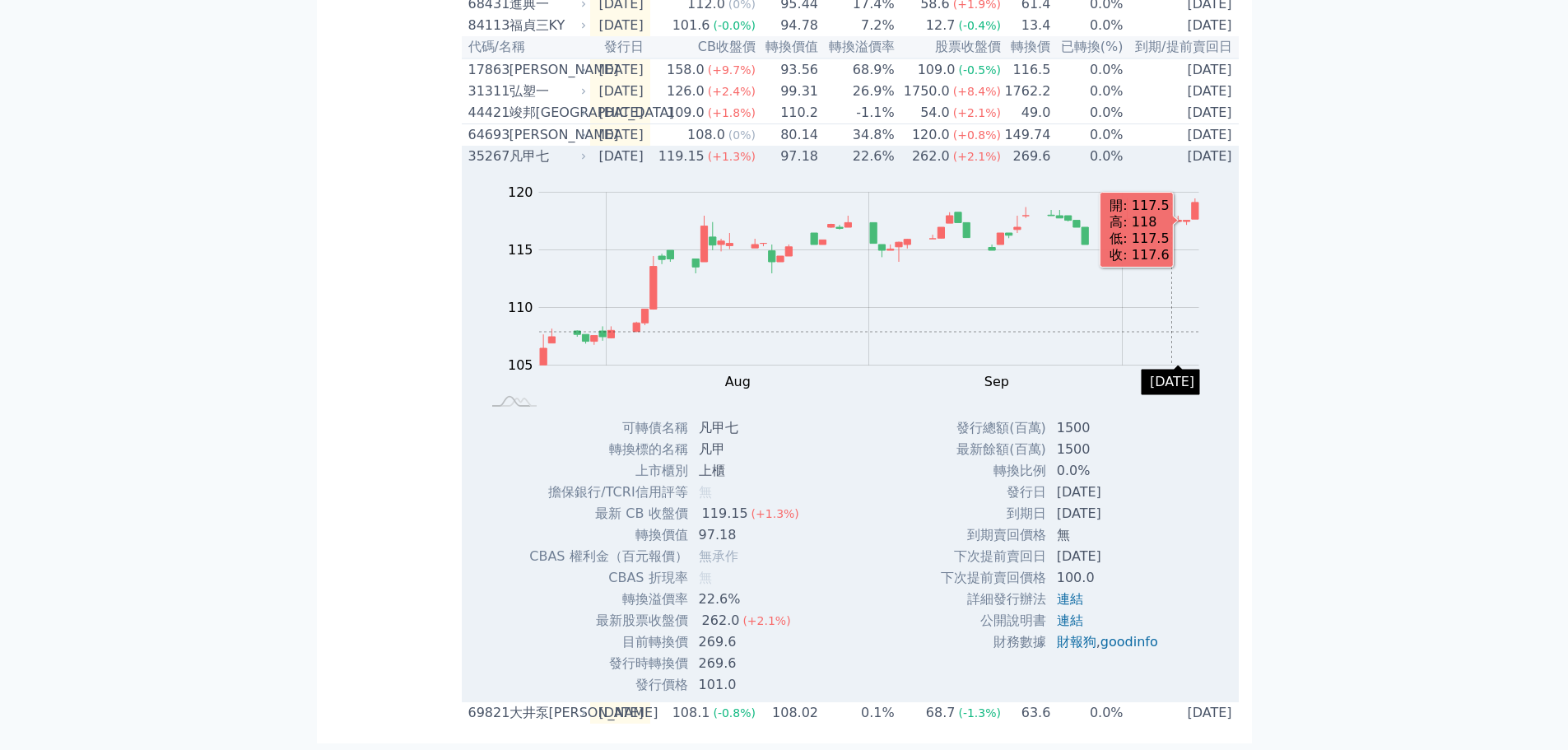
scroll to position [1024, 0]
click at [753, 152] on span "(+1.3%)" at bounding box center [731, 157] width 47 height 14
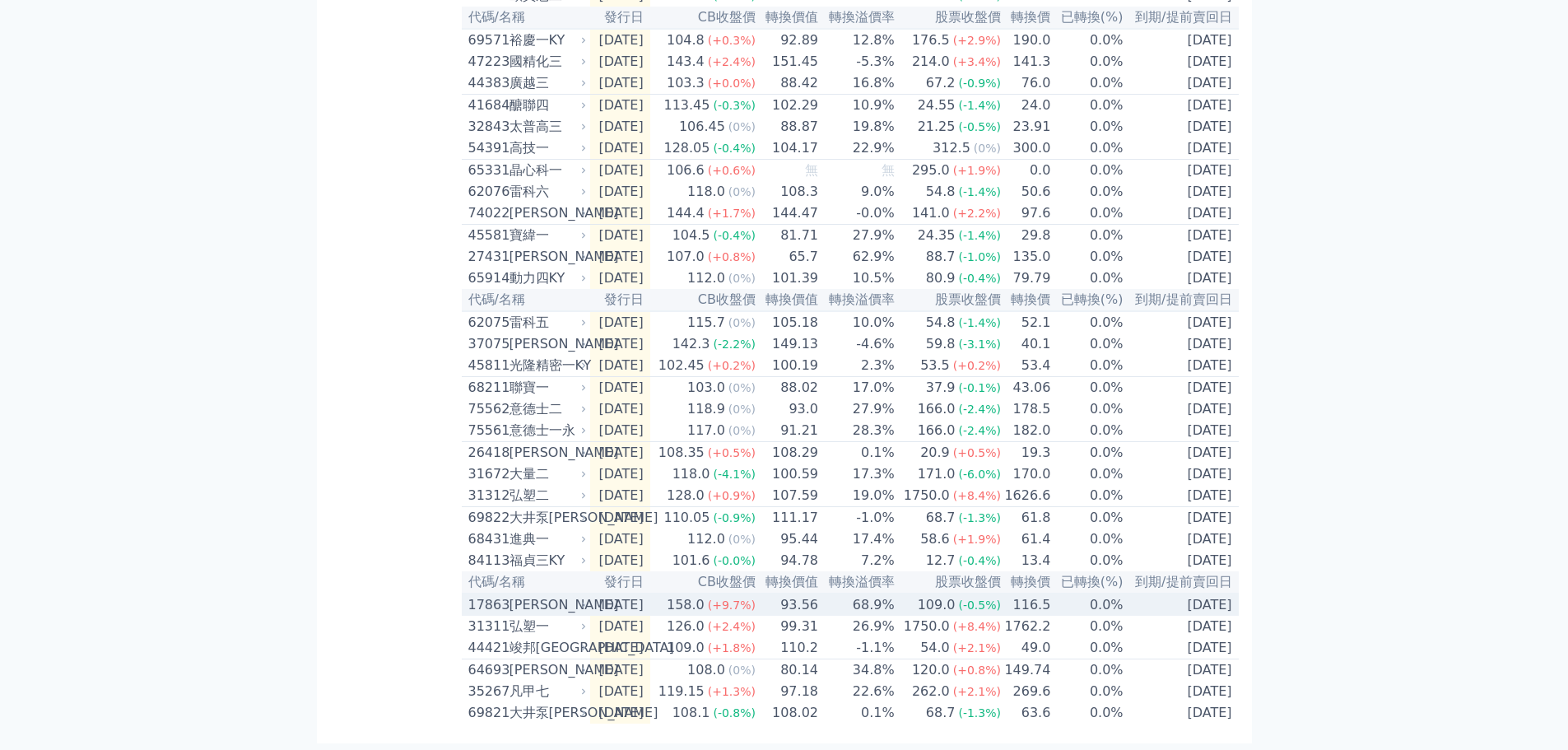
click at [741, 595] on div "(+9.7%)" at bounding box center [731, 605] width 47 height 19
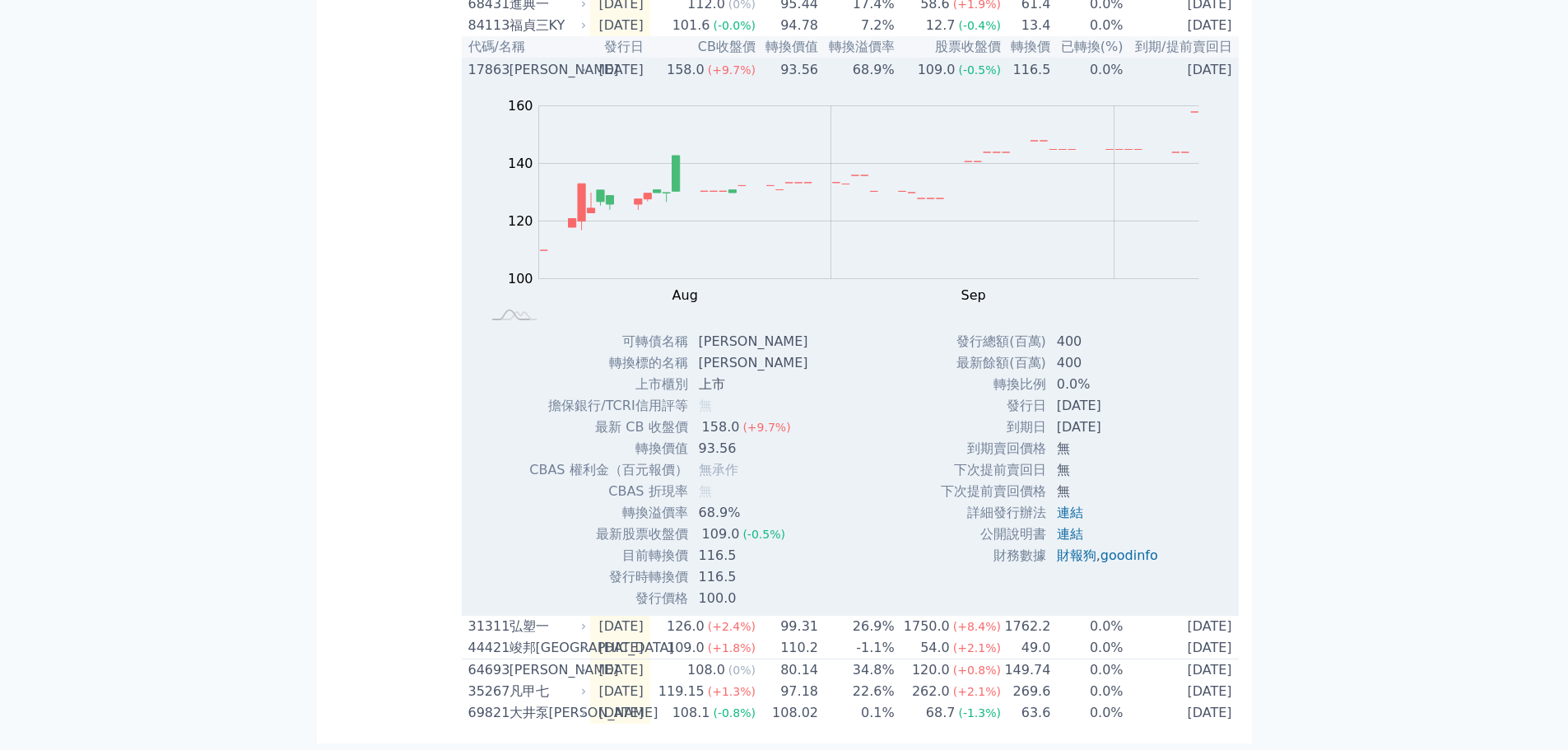
scroll to position [942, 0]
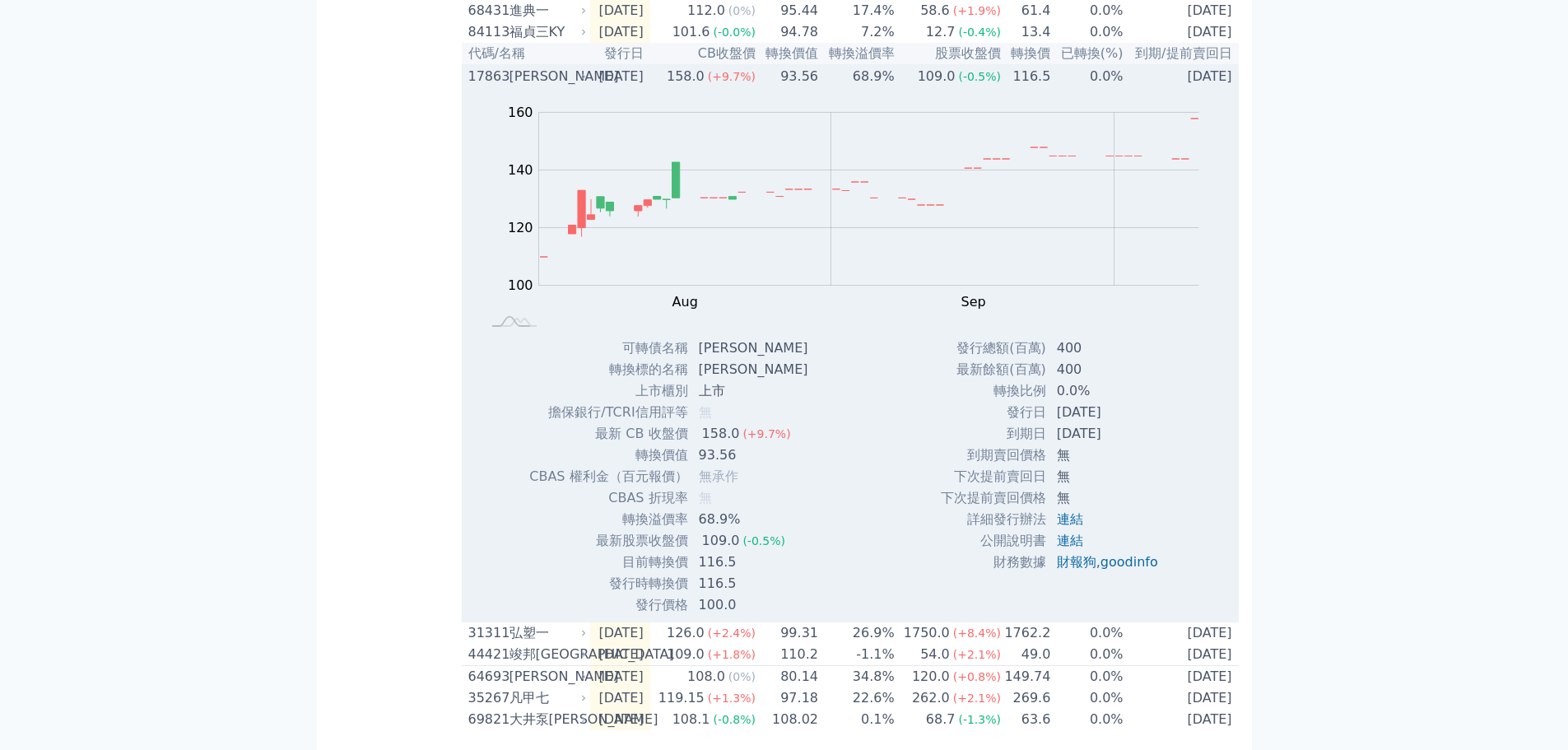
click at [708, 86] on div "158.0" at bounding box center [686, 76] width 44 height 19
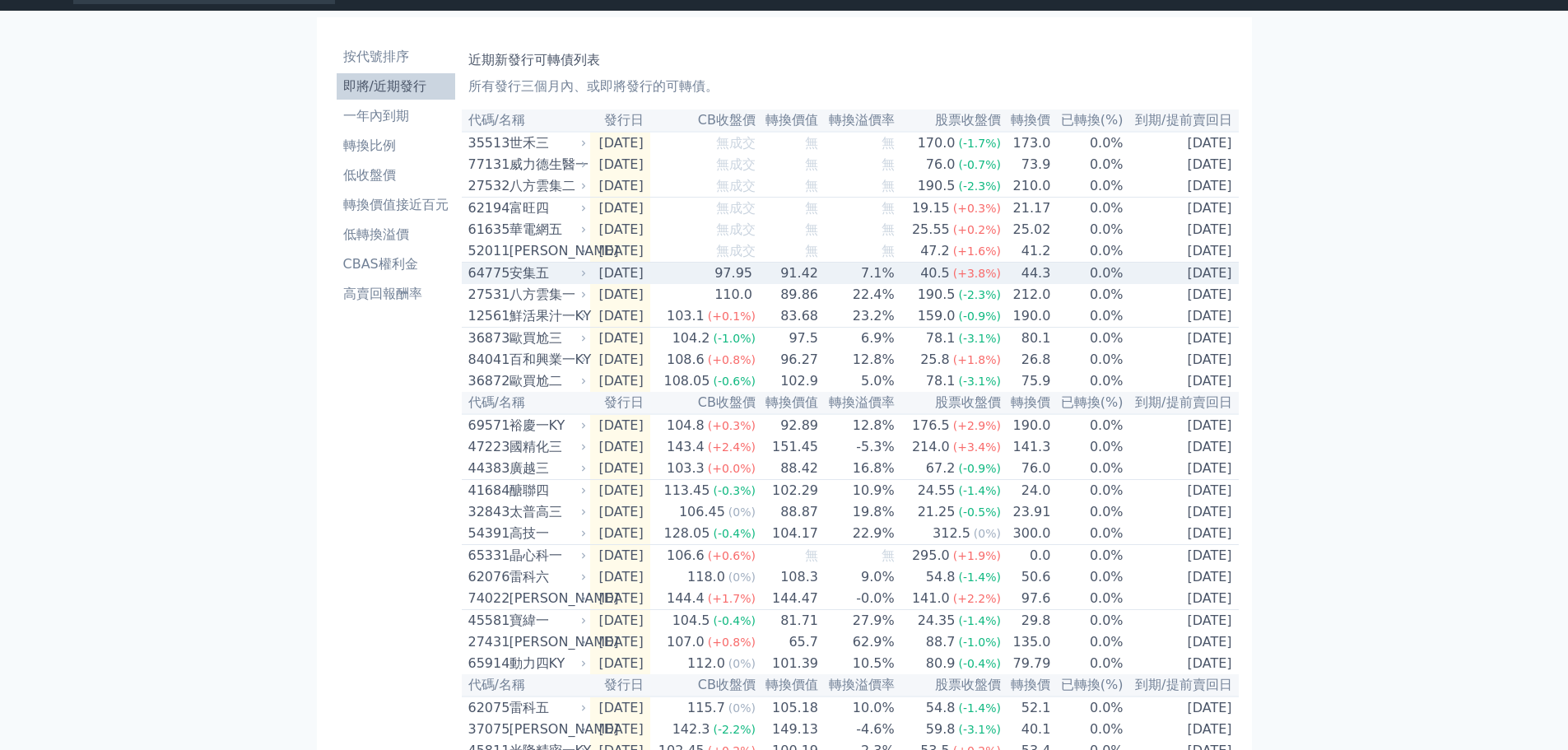
scroll to position [0, 0]
